Goal: Task Accomplishment & Management: Manage account settings

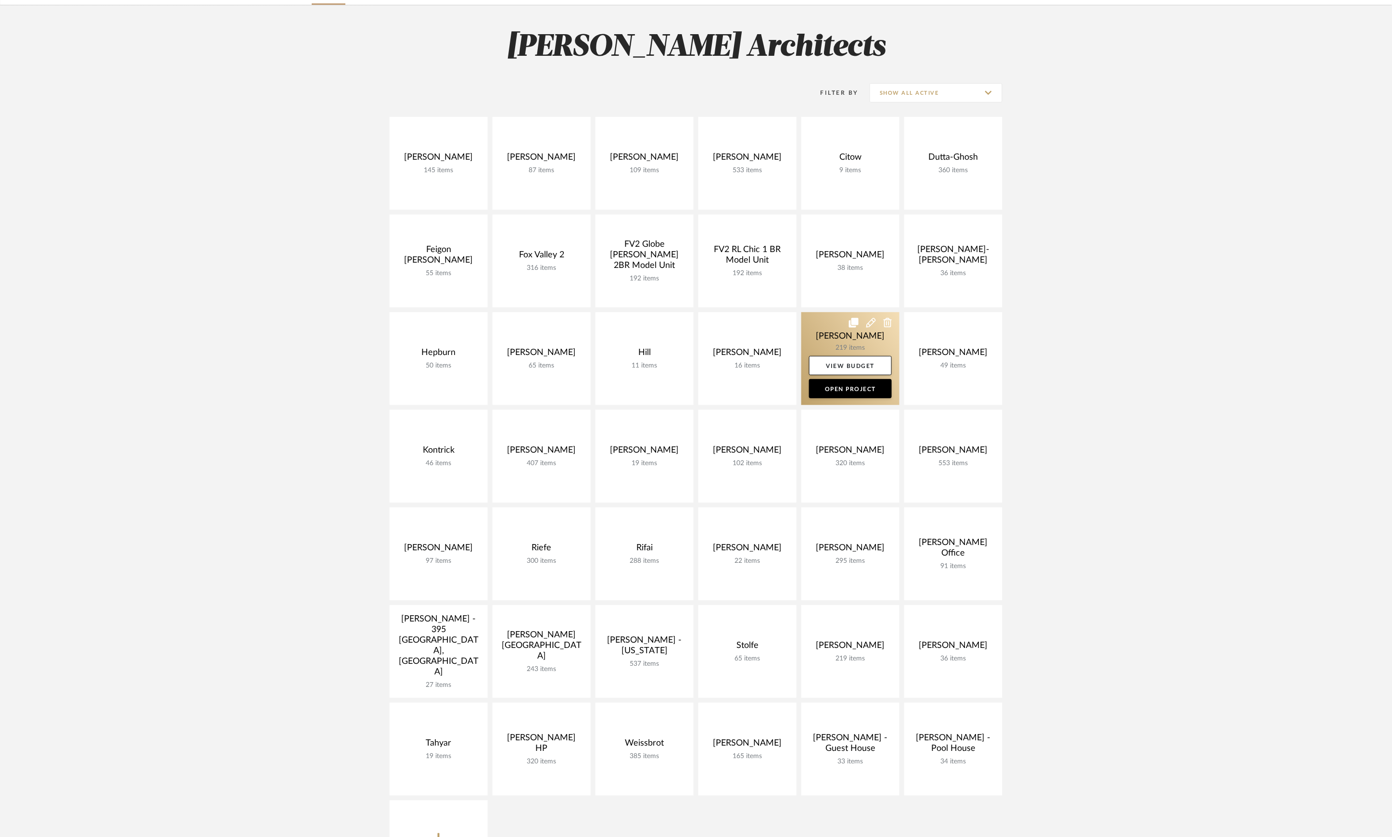
click at [847, 345] on link at bounding box center [850, 358] width 98 height 93
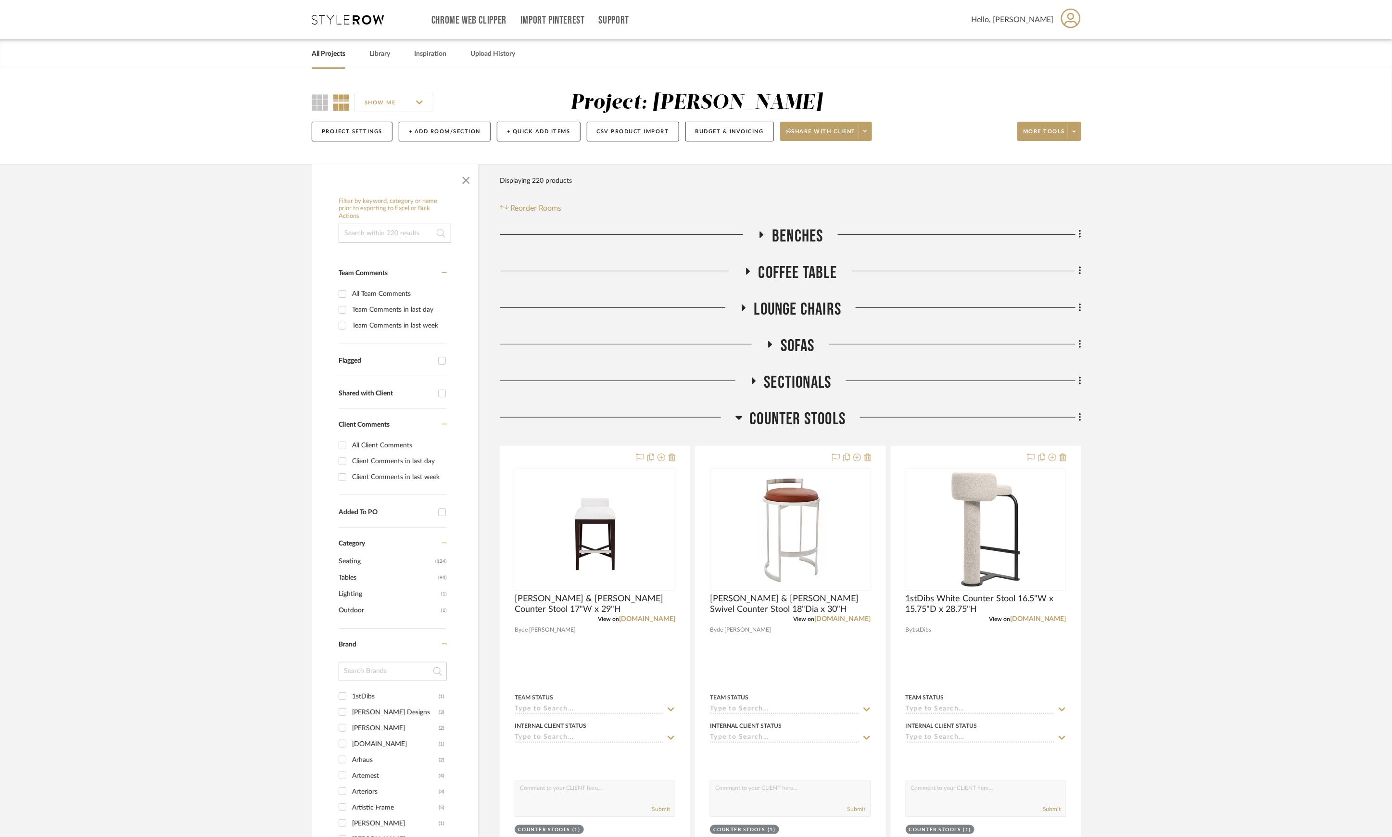
click at [795, 422] on span "Counter Stools" at bounding box center [798, 419] width 96 height 21
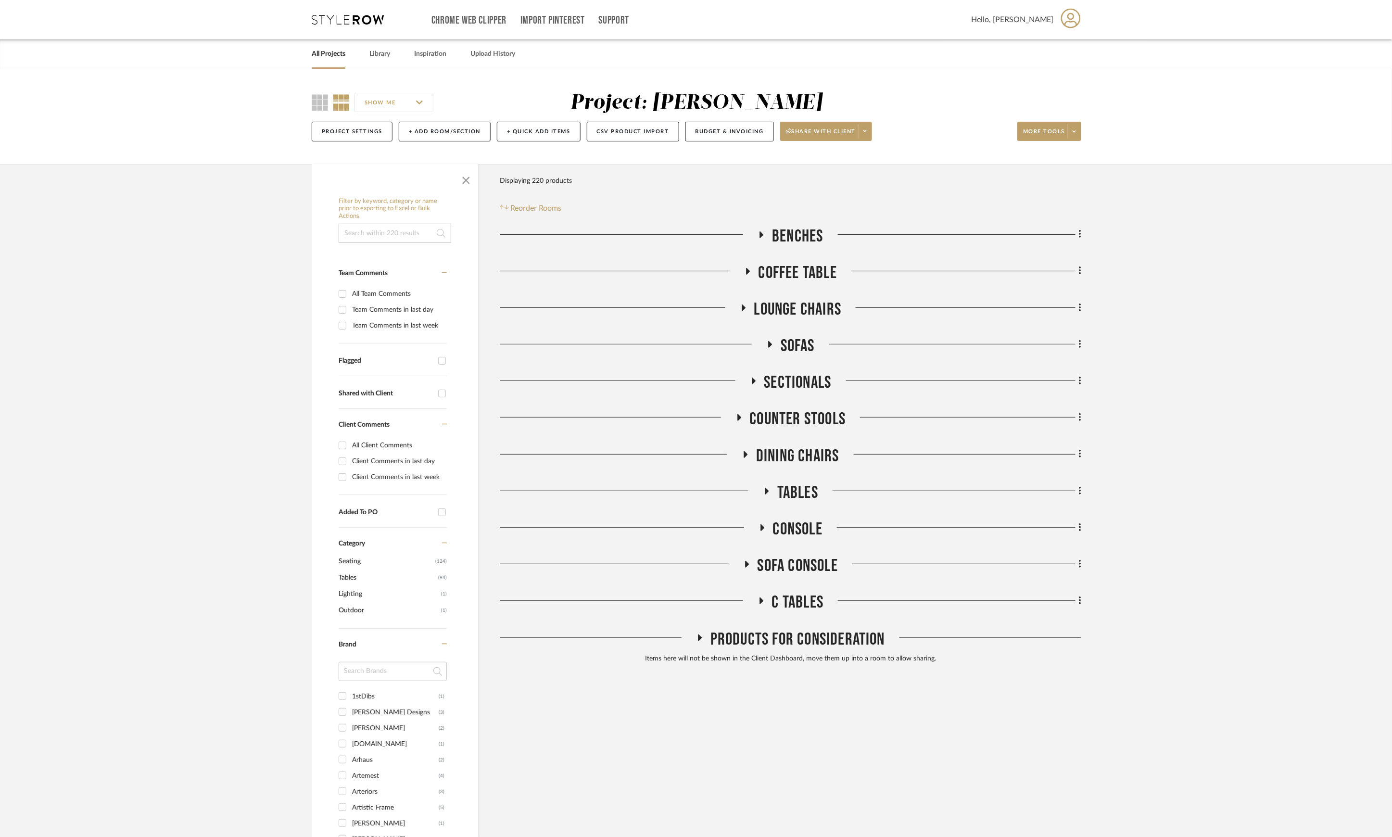
click at [807, 272] on span "Coffee Table" at bounding box center [798, 273] width 78 height 21
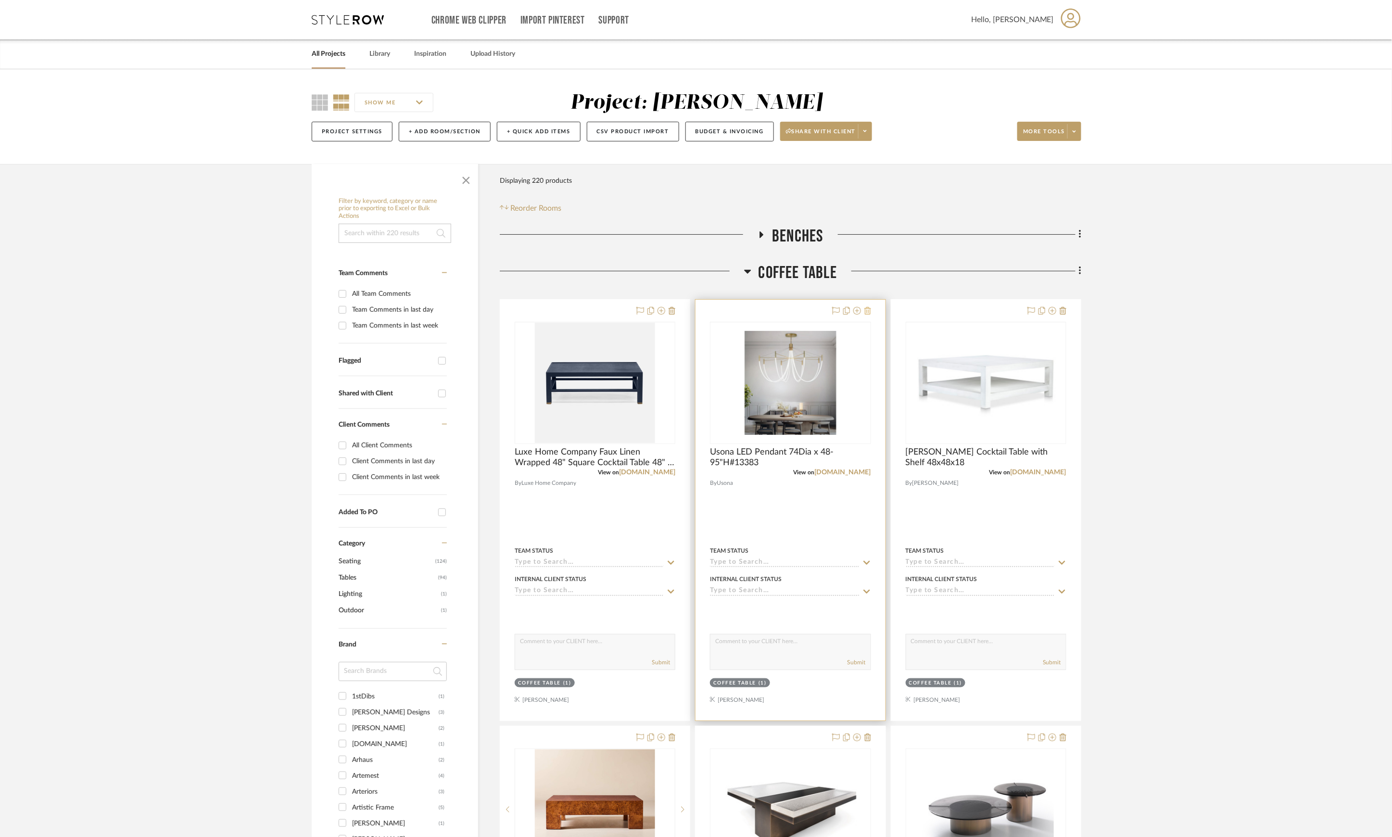
click at [868, 312] on icon at bounding box center [867, 311] width 7 height 8
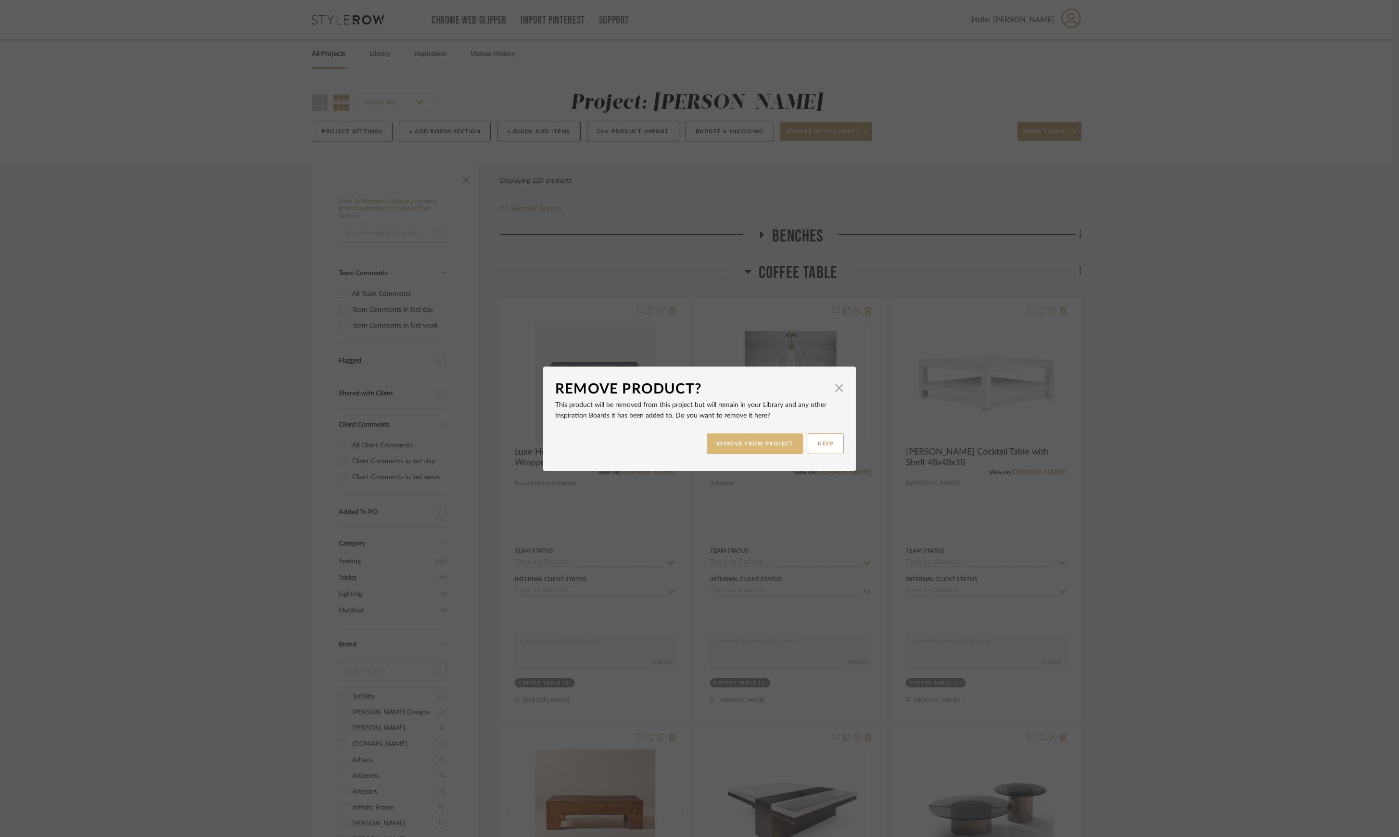
click at [767, 446] on button "REMOVE FROM PROJECT" at bounding box center [755, 443] width 97 height 21
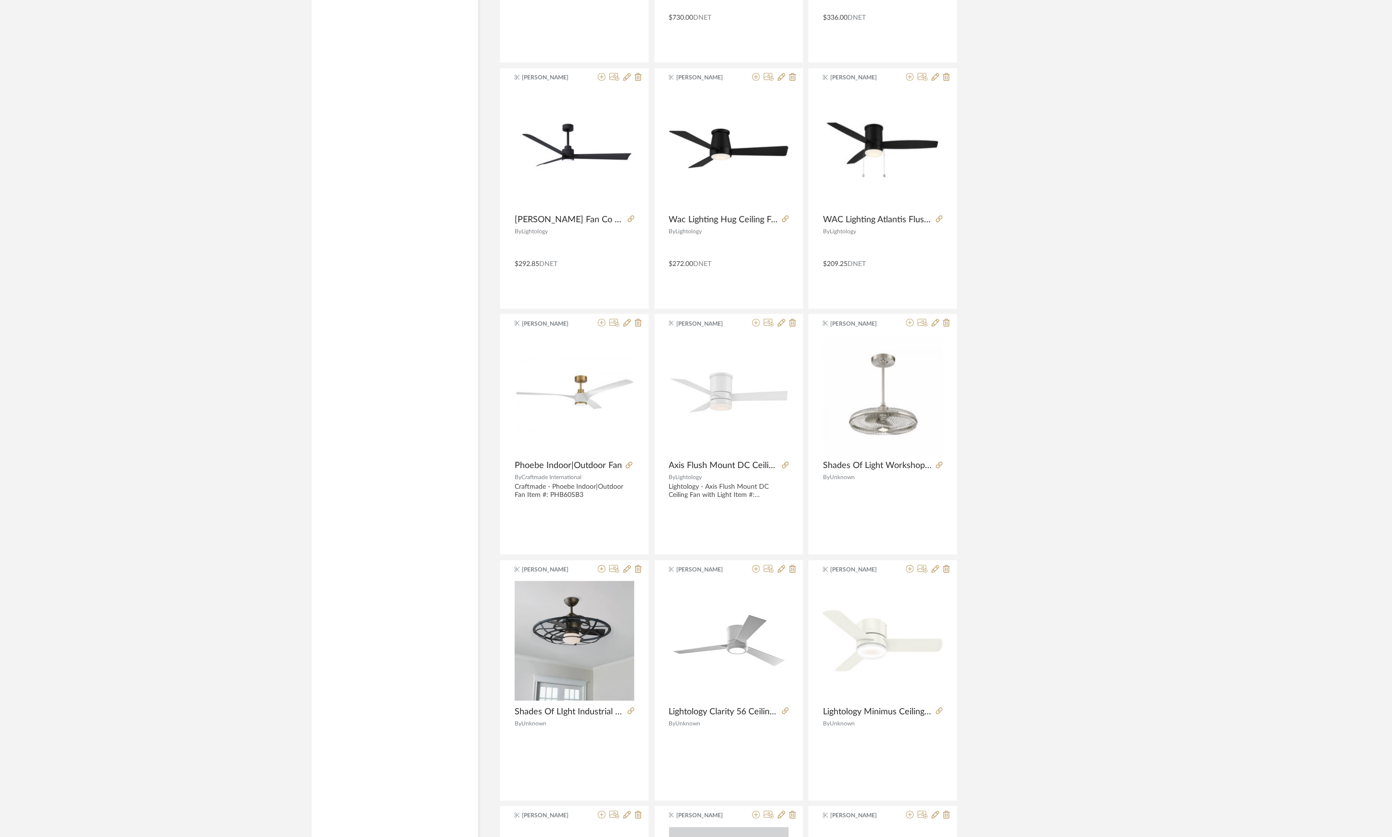
scroll to position [1603, 0]
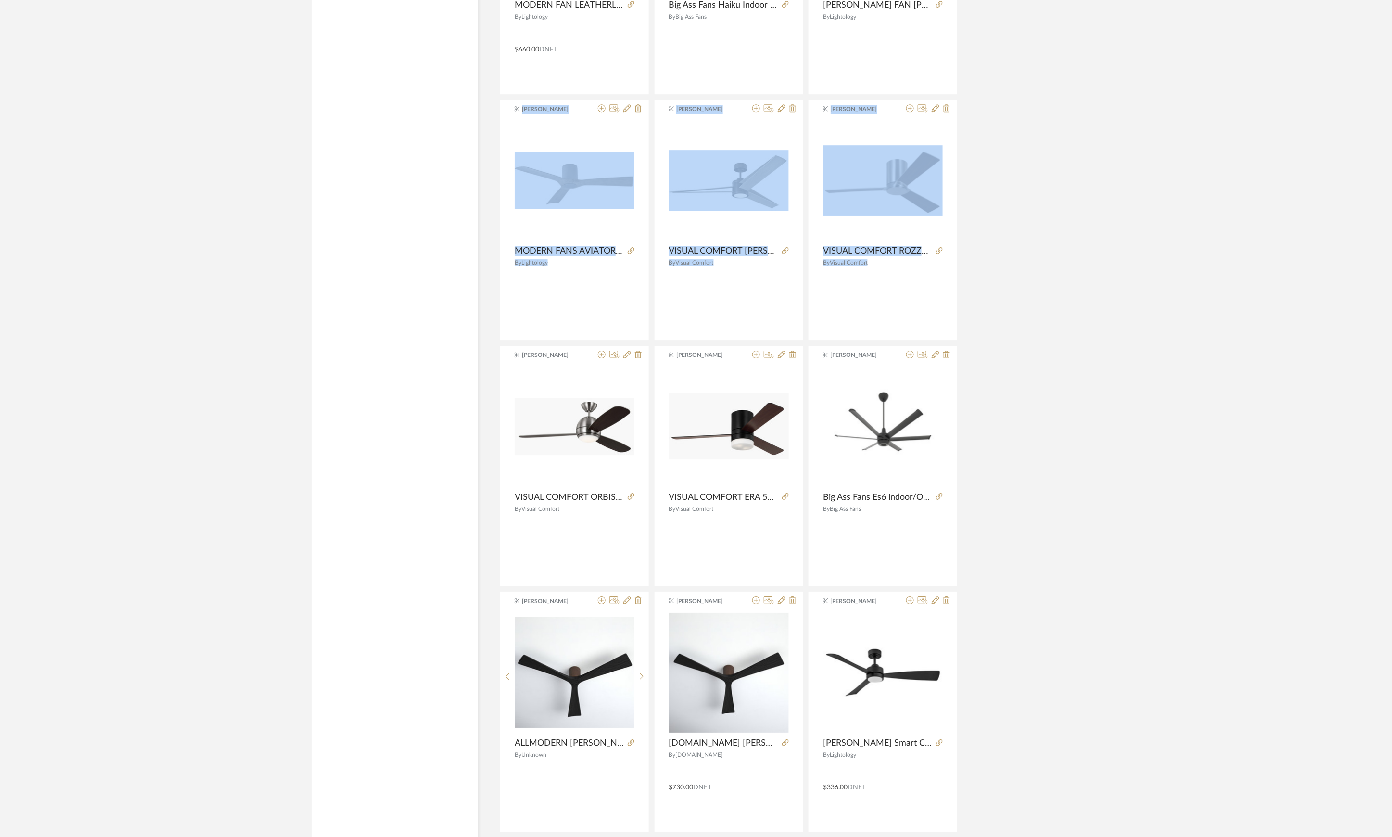
drag, startPoint x: 1390, startPoint y: 281, endPoint x: 1385, endPoint y: 93, distance: 188.6
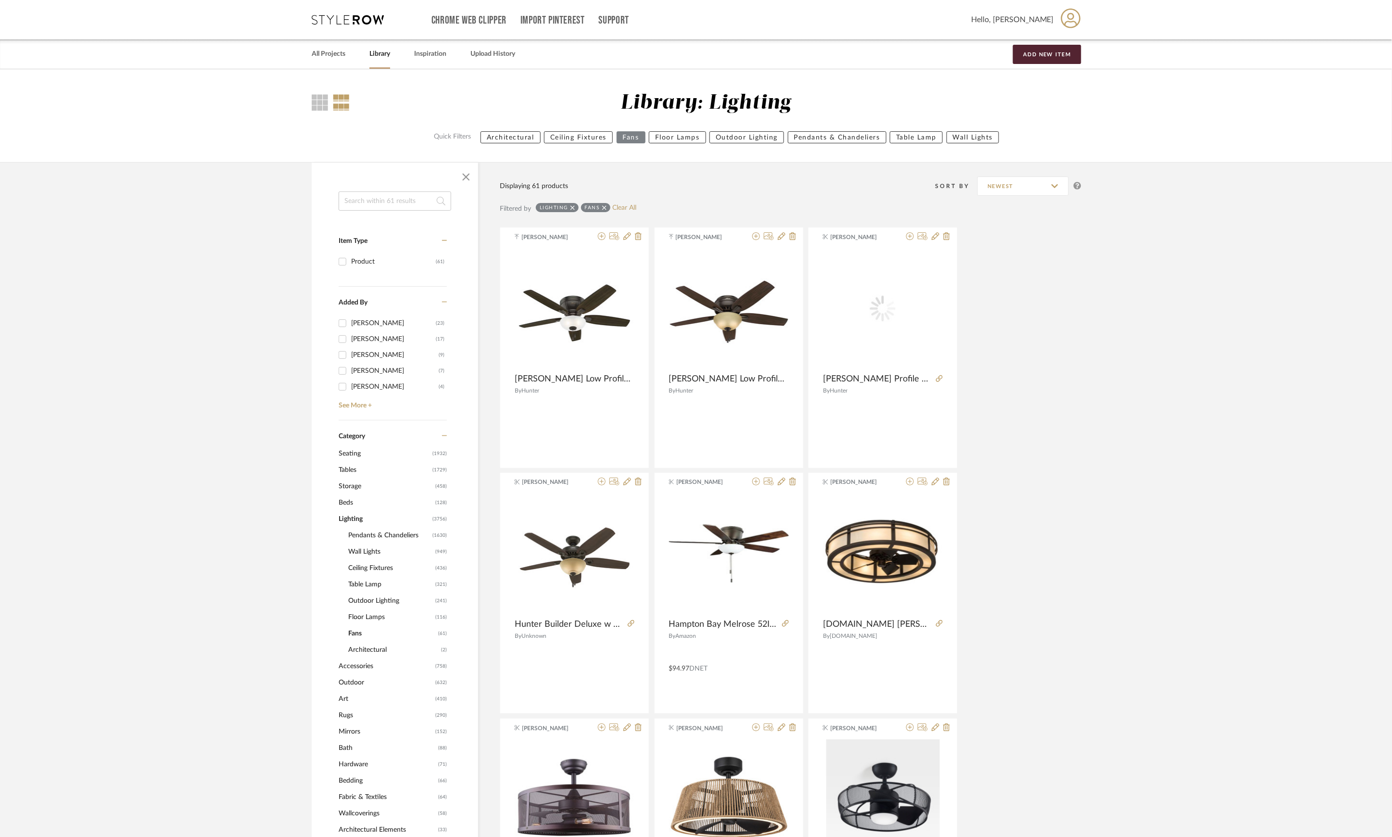
scroll to position [64, 0]
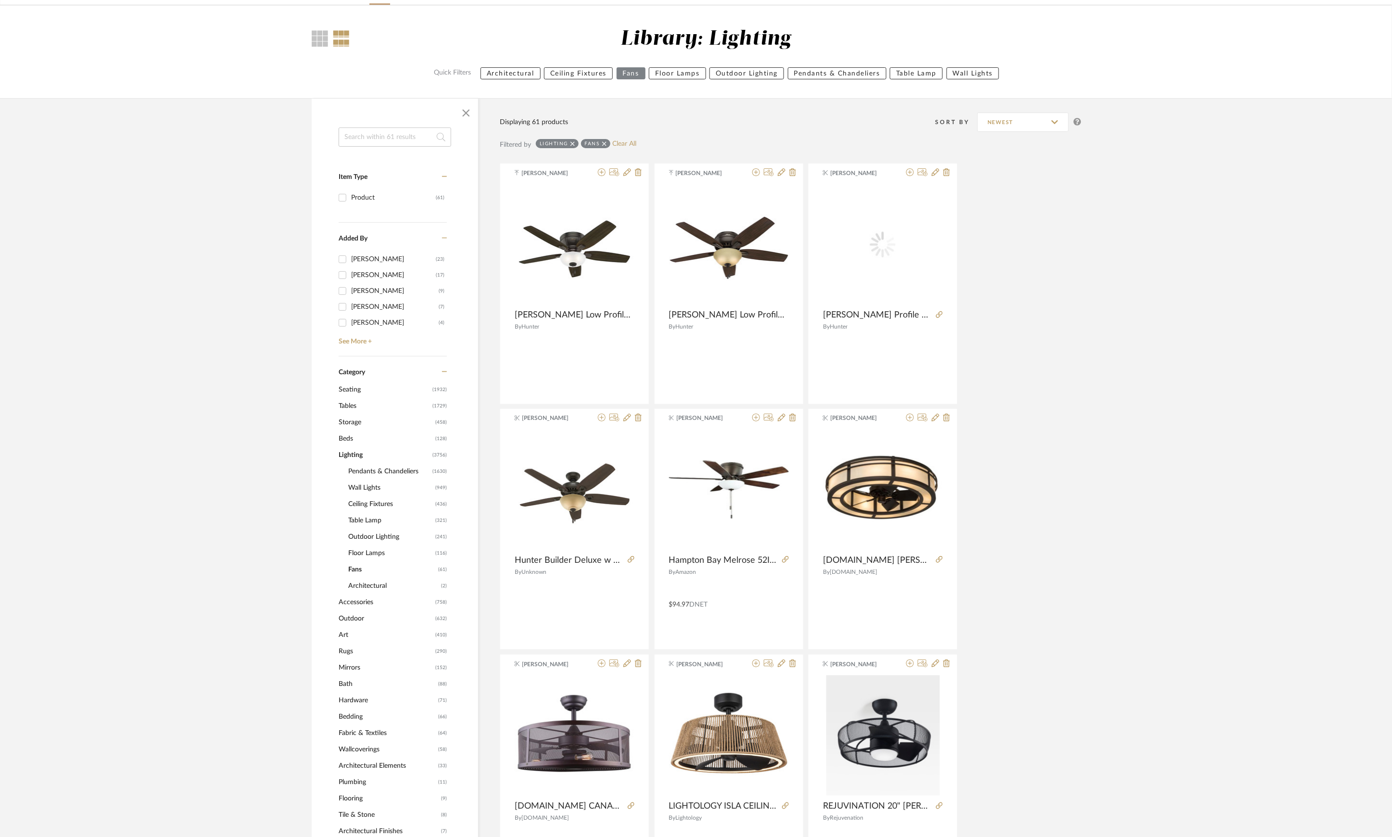
click at [348, 411] on span "Tables" at bounding box center [384, 406] width 91 height 16
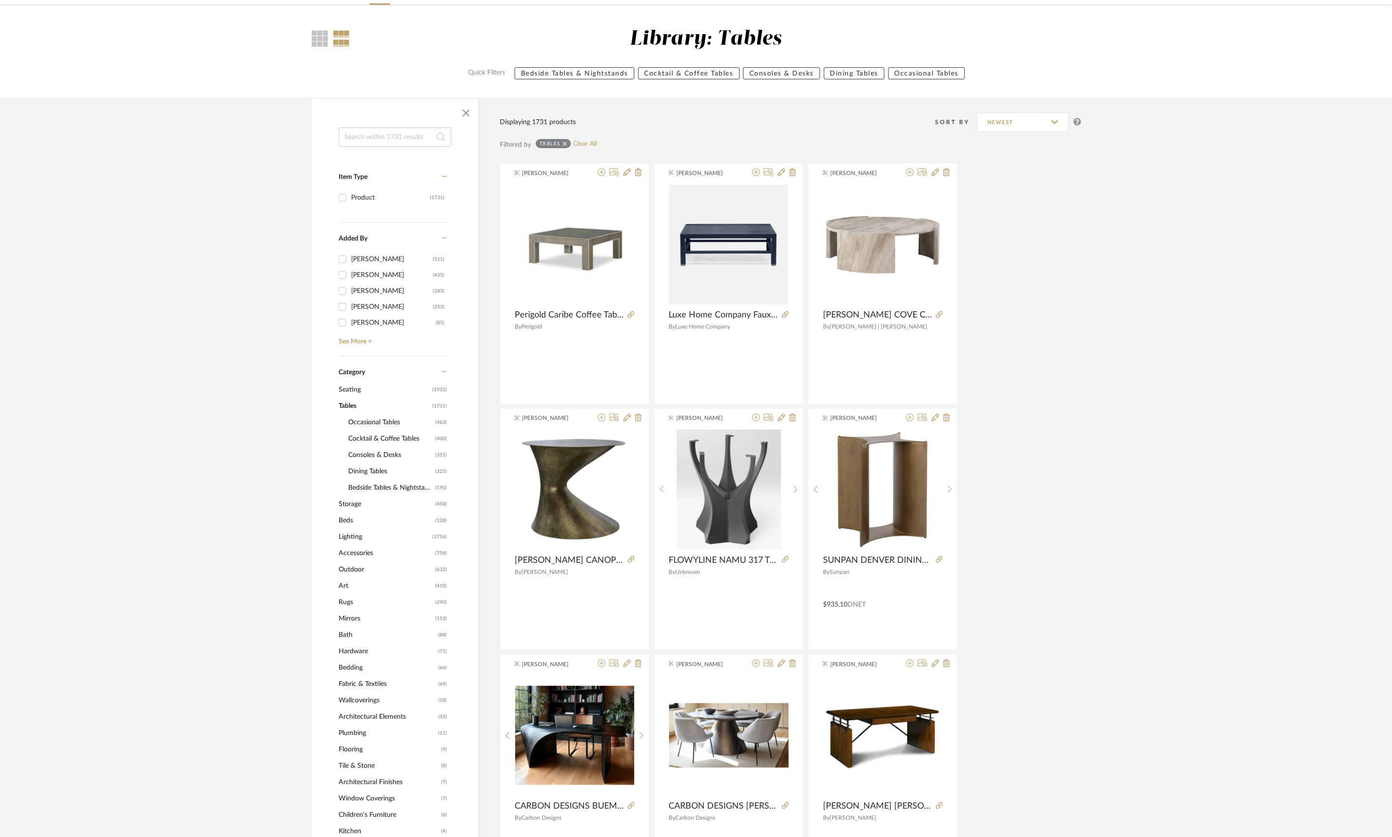
click at [374, 454] on span "Consoles & Desks" at bounding box center [390, 455] width 85 height 16
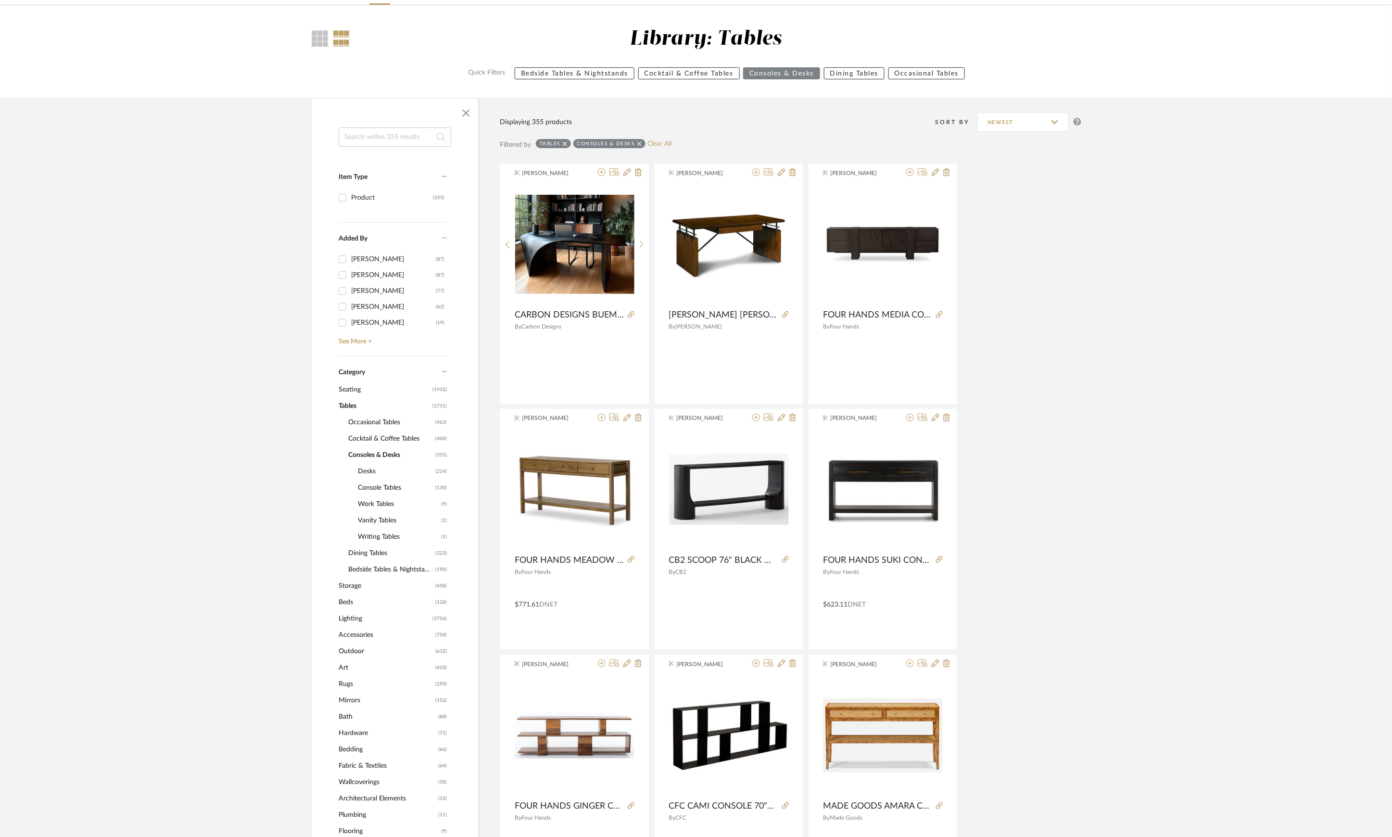
click at [371, 474] on span "Desks" at bounding box center [395, 471] width 75 height 16
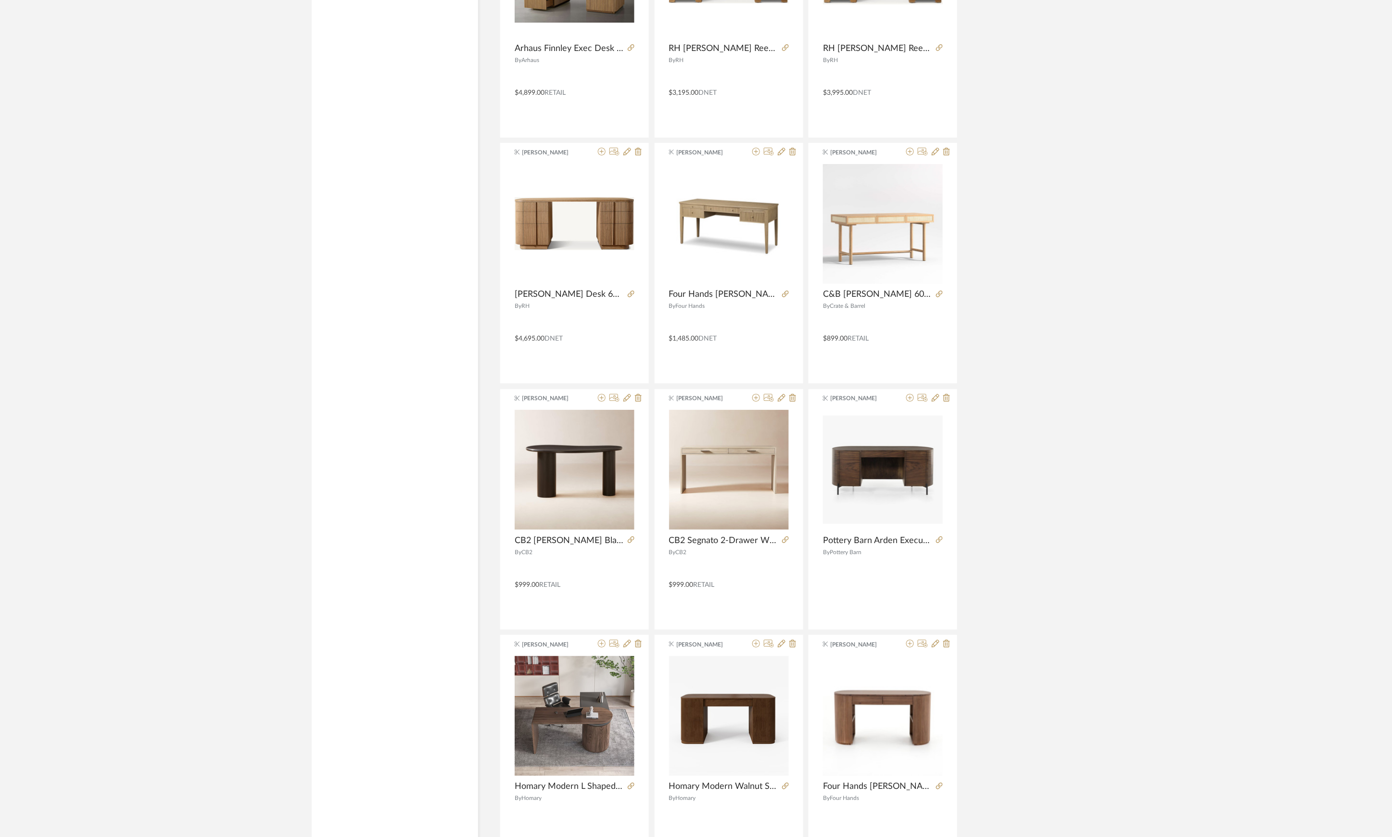
scroll to position [2442, 0]
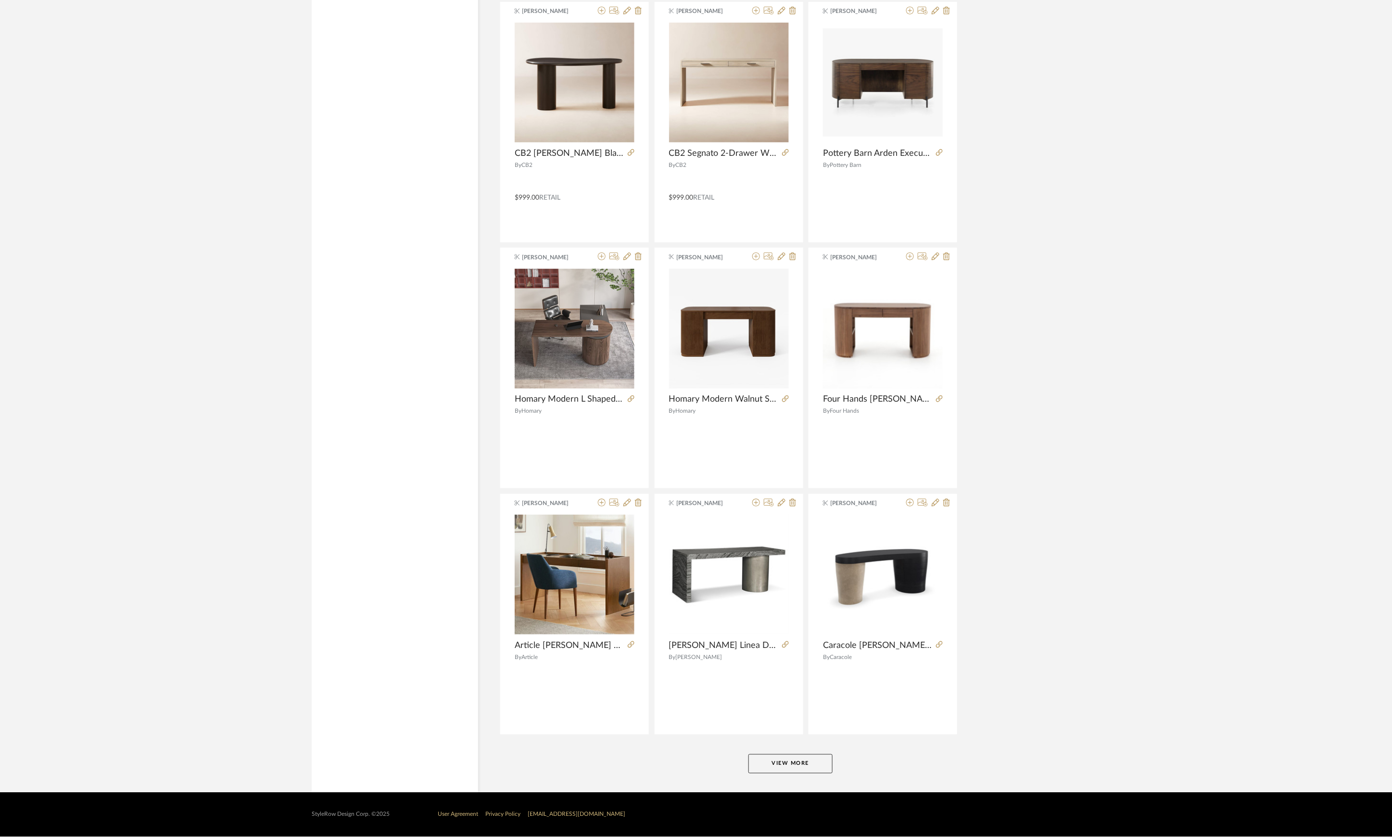
click at [805, 757] on button "View More" at bounding box center [790, 763] width 84 height 19
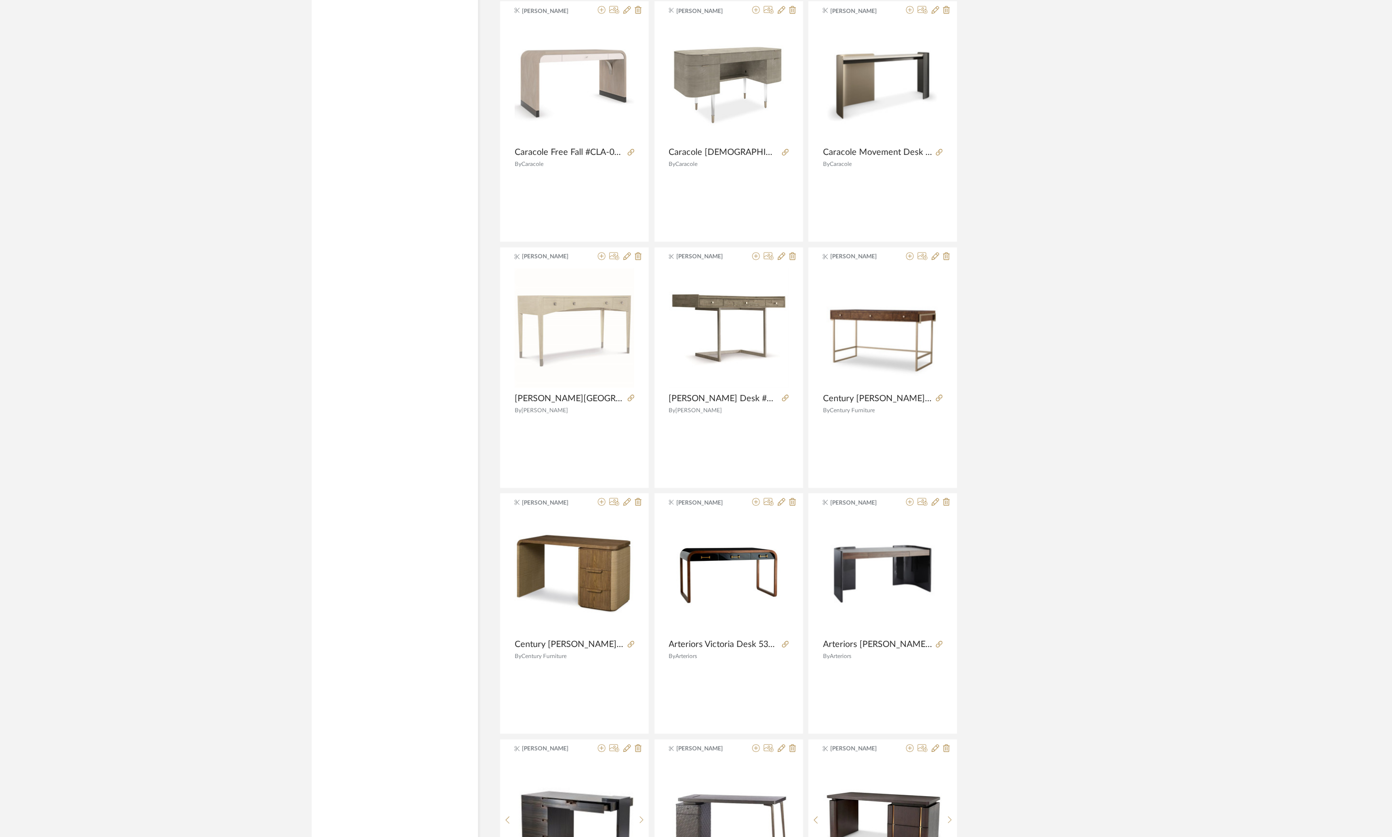
scroll to position [5399, 0]
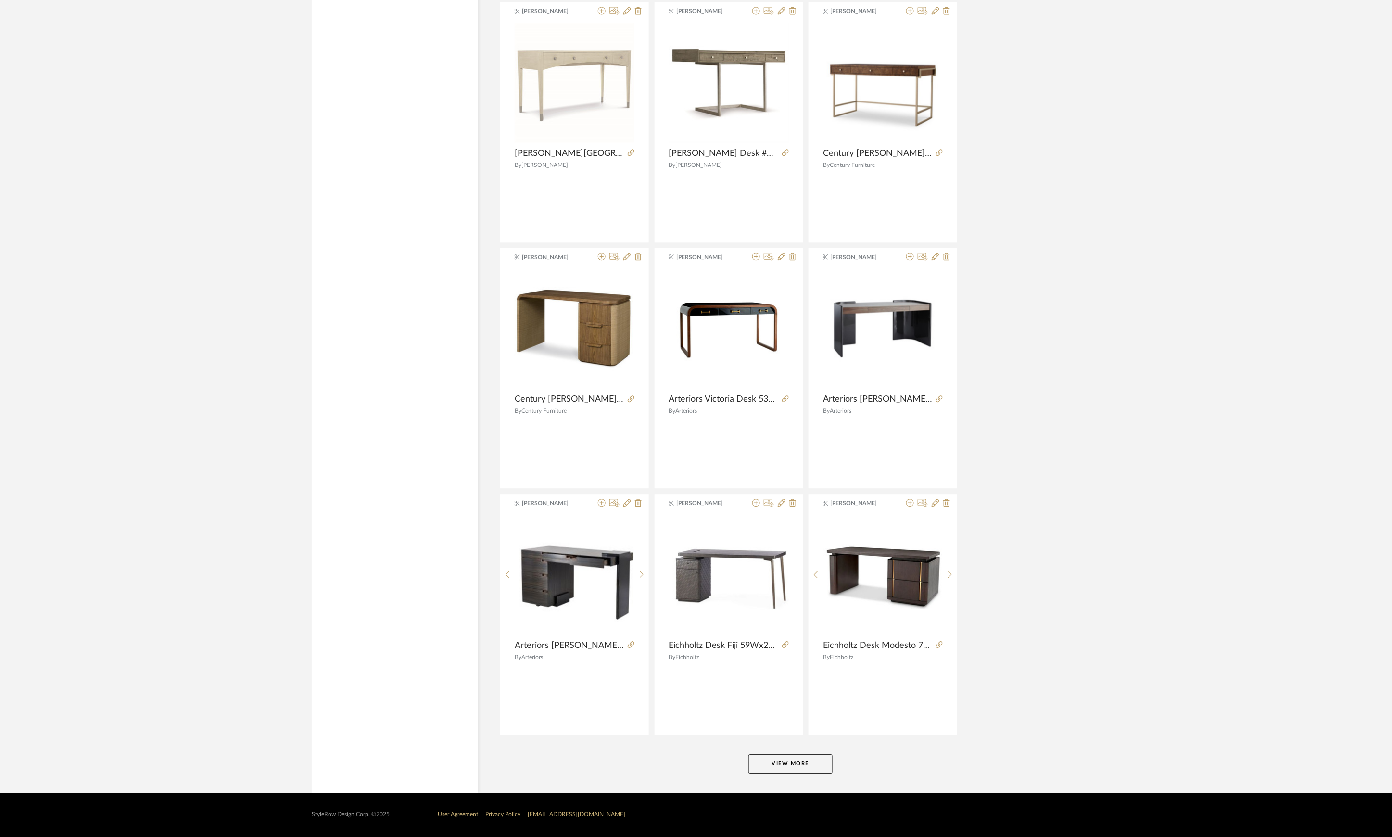
click at [790, 763] on button "View More" at bounding box center [790, 763] width 84 height 19
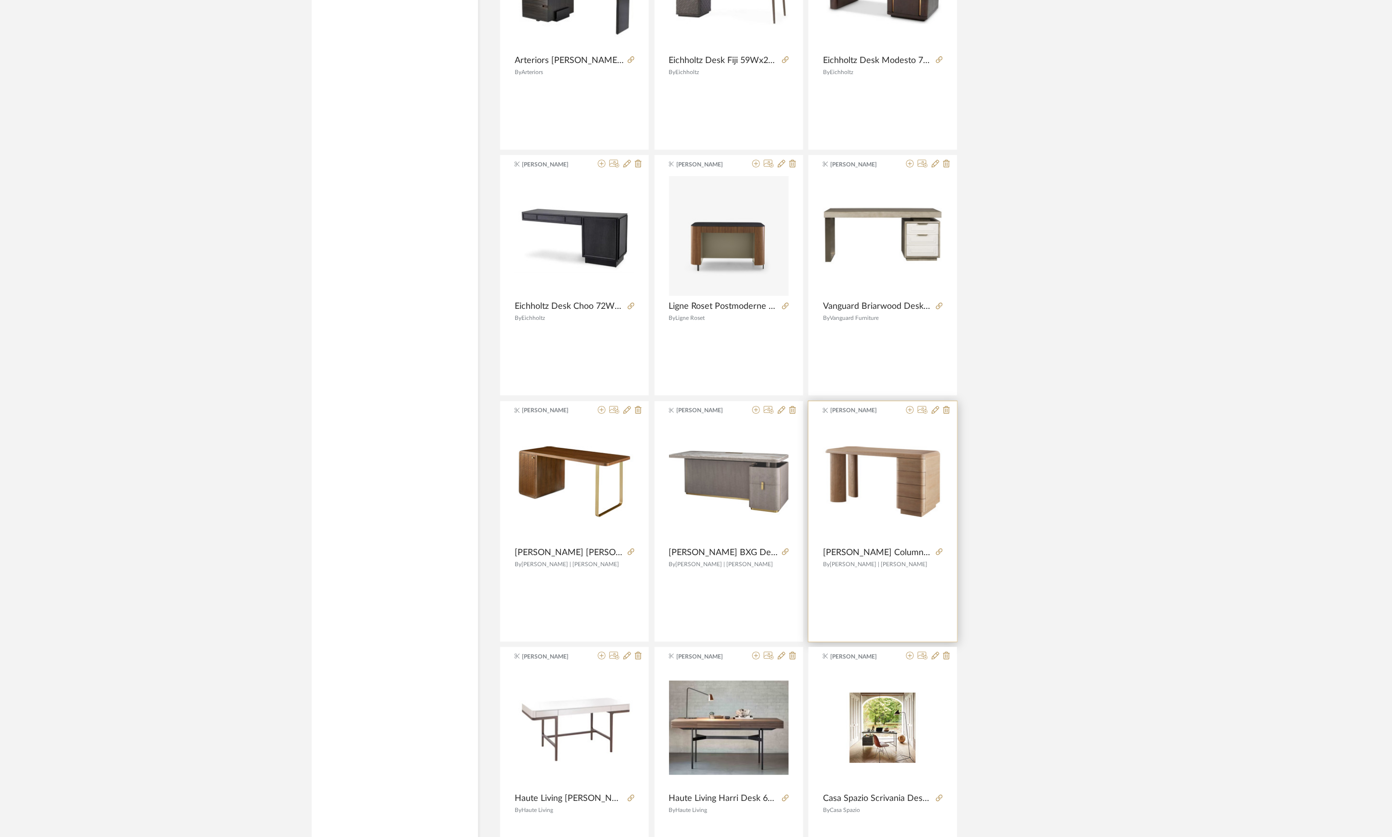
scroll to position [6040, 0]
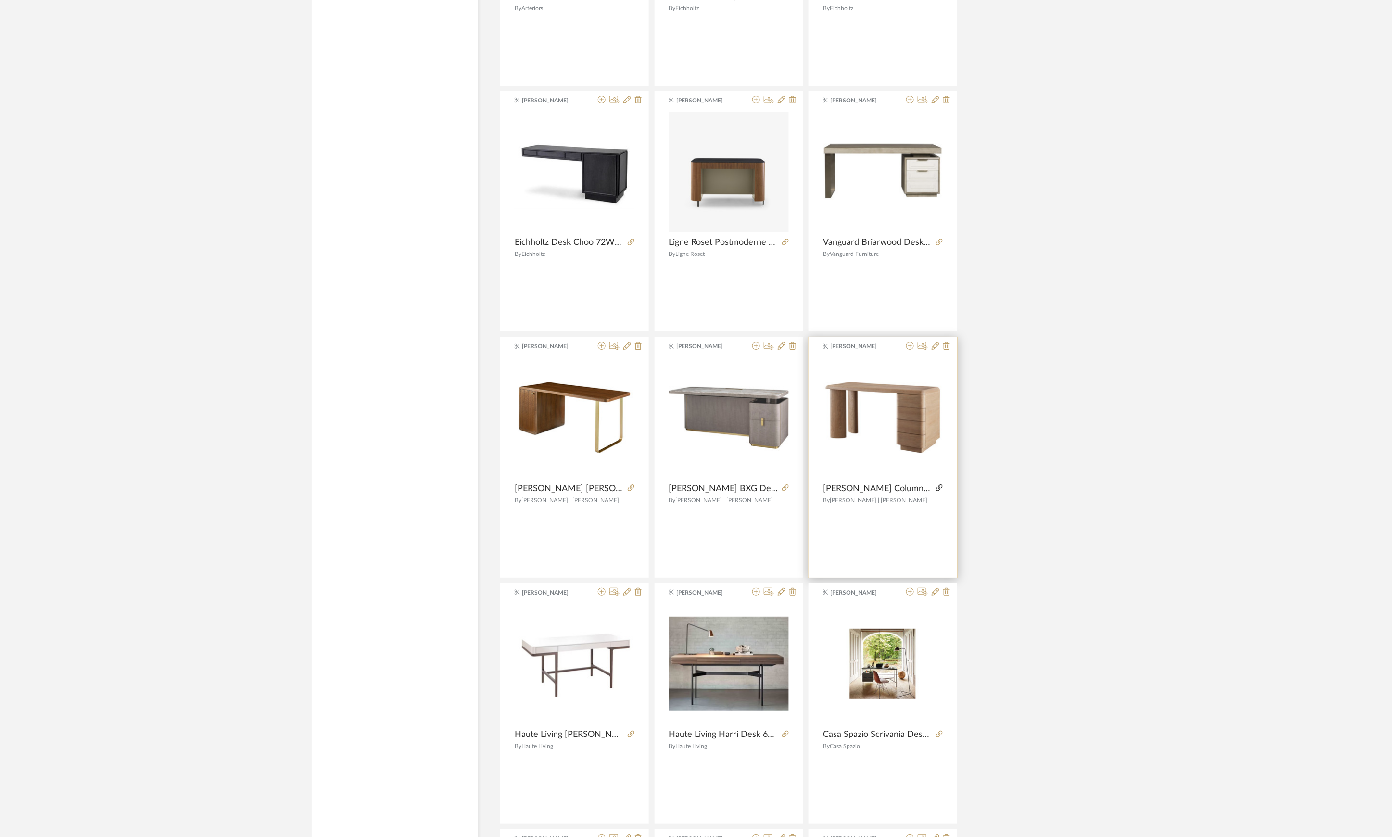
click at [936, 491] on icon at bounding box center [939, 487] width 7 height 7
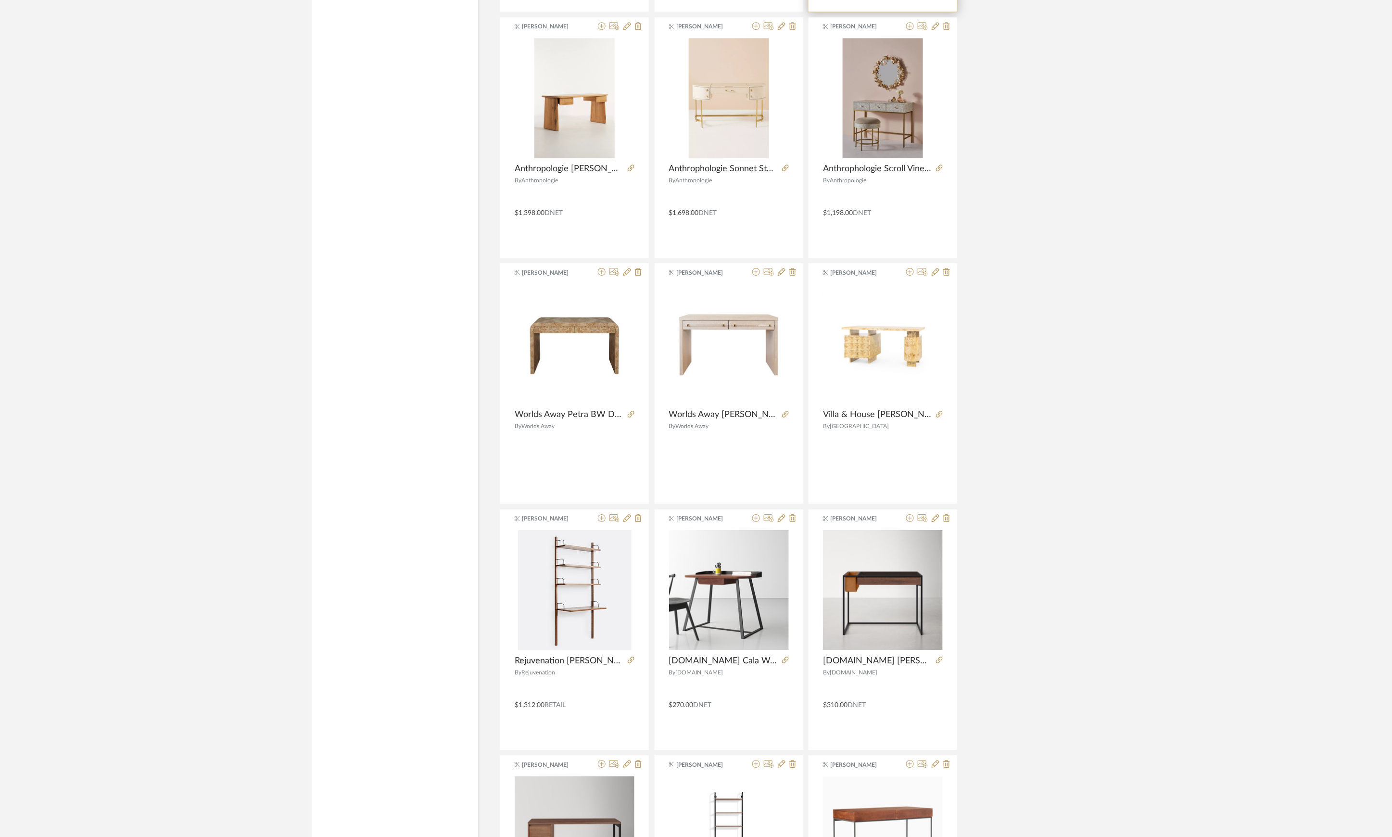
scroll to position [8093, 0]
